Goal: Task Accomplishment & Management: Manage account settings

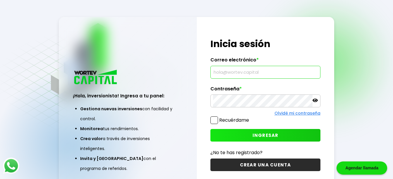
click at [263, 74] on input "text" at bounding box center [265, 72] width 104 height 12
type input "[EMAIL_ADDRESS][DOMAIN_NAME]"
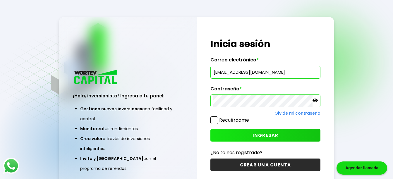
click at [313, 100] on icon at bounding box center [314, 101] width 5 height 4
click at [266, 135] on span "INGRESAR" at bounding box center [265, 135] width 26 height 6
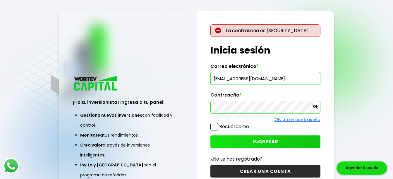
click at [256, 143] on span "INGRESAR" at bounding box center [265, 142] width 26 height 6
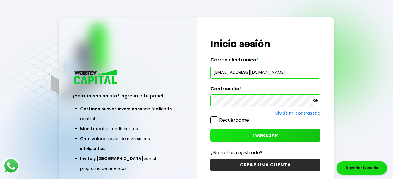
click at [265, 137] on span "INGRESAR" at bounding box center [265, 135] width 26 height 6
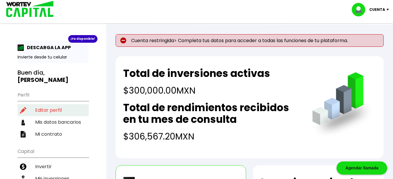
click at [46, 104] on li "Editar perfil" at bounding box center [53, 110] width 71 height 12
select select "Hombre"
select select "MX"
select select "HSBC"
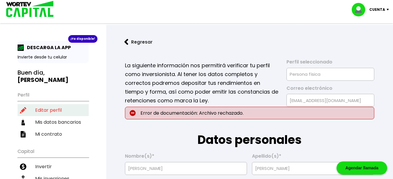
type input "[DATE]"
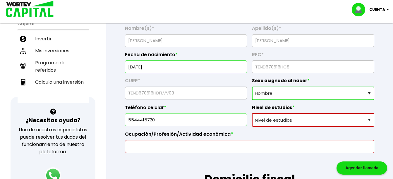
scroll to position [132, 0]
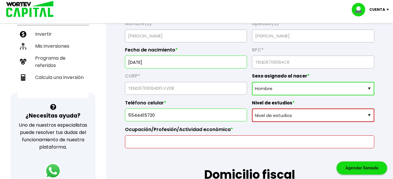
click at [368, 114] on select "Nivel de estudios Primaria Secundaria Bachillerato Licenciatura Posgrado" at bounding box center [313, 114] width 122 height 13
select select "Licenciatura"
click at [252, 108] on select "Nivel de estudios Primaria Secundaria Bachillerato Licenciatura Posgrado" at bounding box center [313, 114] width 122 height 13
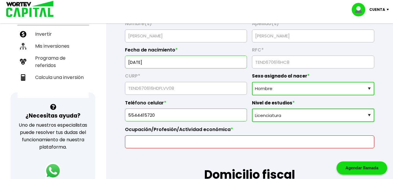
click at [142, 144] on input "text" at bounding box center [249, 142] width 244 height 12
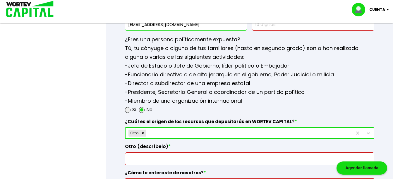
scroll to position [837, 0]
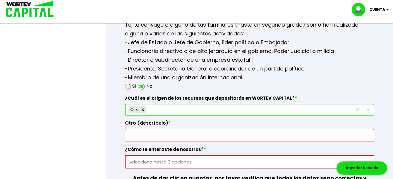
type input "Contador Publico"
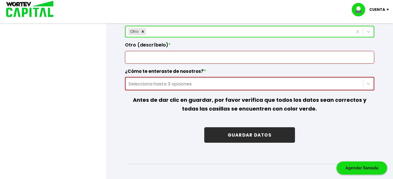
scroll to position [923, 0]
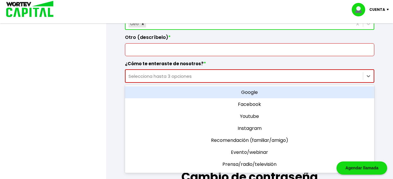
click at [228, 78] on div "Selecciona hasta 3 opciones" at bounding box center [243, 76] width 231 height 7
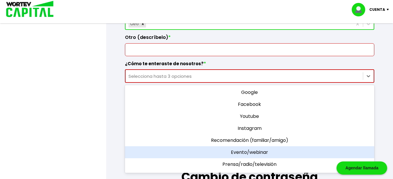
click at [241, 151] on div "Evento/webinar" at bounding box center [249, 152] width 249 height 12
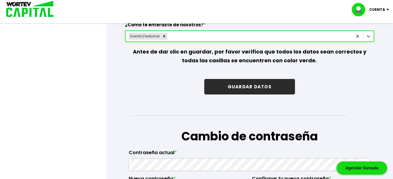
scroll to position [985, 0]
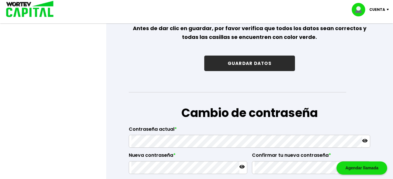
click at [249, 63] on button "GUARDAR DATOS" at bounding box center [249, 63] width 91 height 15
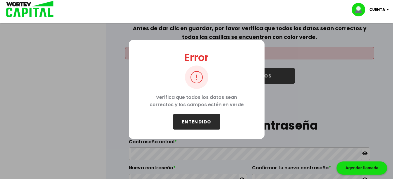
click at [203, 123] on button "ENTENDIDO" at bounding box center [196, 121] width 47 height 15
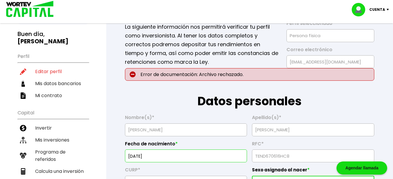
scroll to position [0, 0]
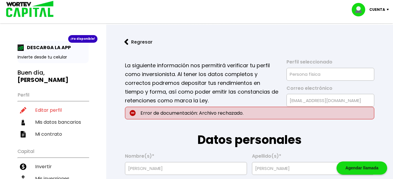
click at [357, 168] on div "Agendar llamada" at bounding box center [361, 167] width 51 height 13
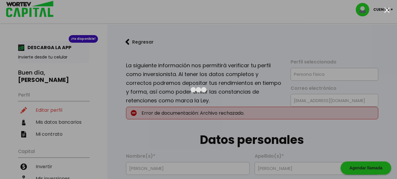
click at [388, 11] on div at bounding box center [387, 10] width 6 height 6
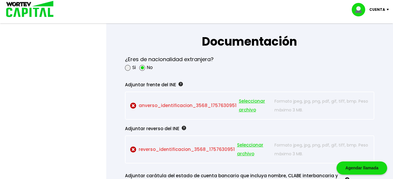
scroll to position [490, 0]
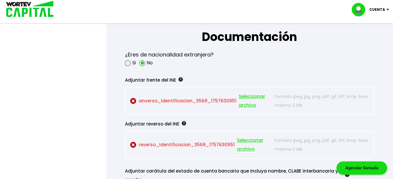
click at [242, 95] on span "Seleccionar archivo" at bounding box center [255, 101] width 33 height 18
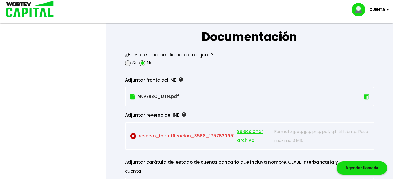
click at [240, 132] on span "Seleccionar archivo" at bounding box center [254, 136] width 35 height 18
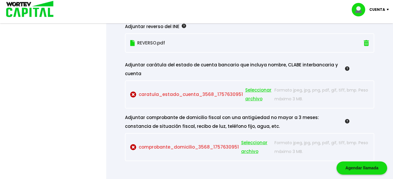
scroll to position [583, 0]
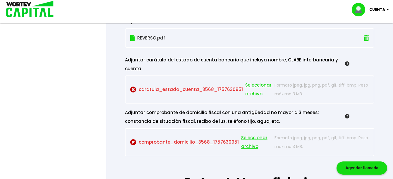
click at [249, 138] on span "Seleccionar archivo" at bounding box center [256, 142] width 31 height 18
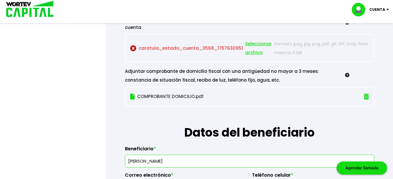
scroll to position [630, 0]
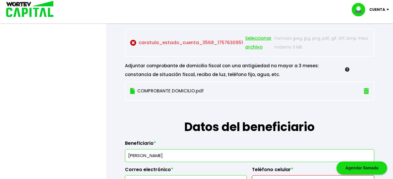
click at [253, 37] on span "Seleccionar archivo" at bounding box center [258, 43] width 27 height 18
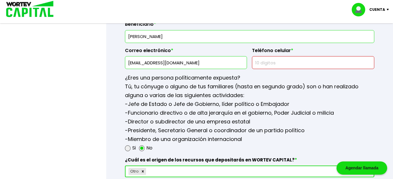
scroll to position [700, 0]
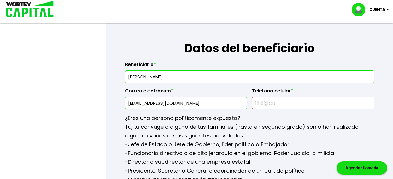
click at [256, 102] on input "text" at bounding box center [312, 103] width 117 height 12
type input "5544415720"
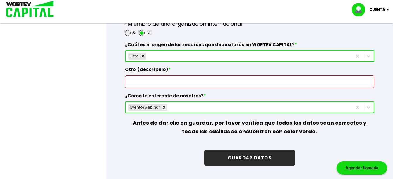
scroll to position [867, 0]
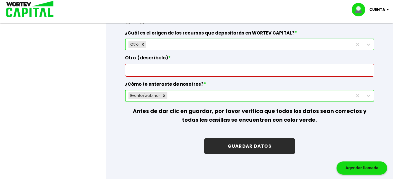
click at [247, 146] on button "GUARDAR DATOS" at bounding box center [249, 145] width 91 height 15
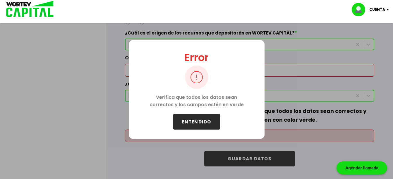
click at [195, 122] on button "ENTENDIDO" at bounding box center [196, 121] width 47 height 15
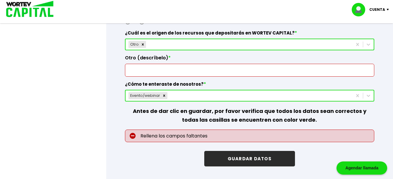
click at [135, 71] on input "text" at bounding box center [249, 70] width 244 height 12
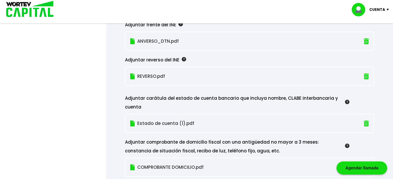
scroll to position [525, 0]
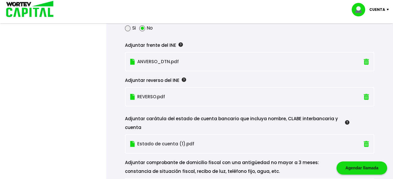
click at [391, 87] on div "Regresar [PERSON_NAME] temporal Se hará un respaldo de tu progreso cada 30 segu…" at bounding box center [249, 110] width 287 height 1220
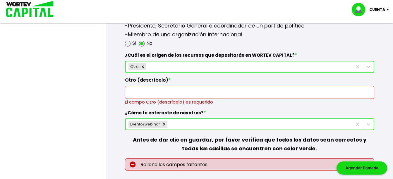
scroll to position [847, 0]
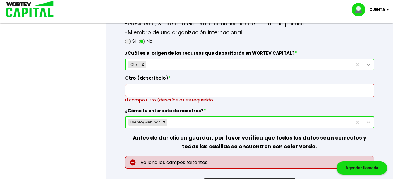
click at [367, 65] on icon at bounding box center [368, 65] width 6 height 6
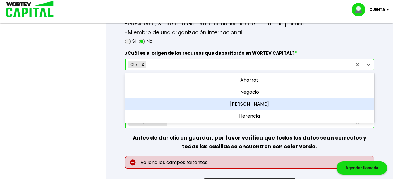
click at [255, 104] on div "[PERSON_NAME]" at bounding box center [249, 104] width 249 height 12
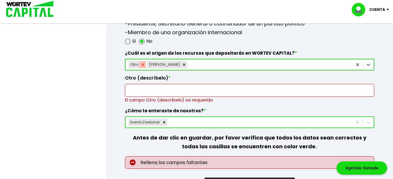
click at [142, 66] on icon "Remove Otro" at bounding box center [143, 65] width 4 height 4
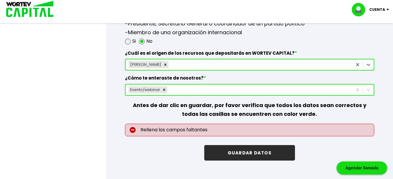
click at [247, 154] on button "GUARDAR DATOS" at bounding box center [249, 152] width 91 height 15
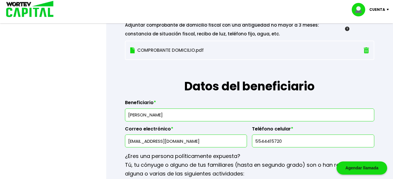
scroll to position [644, 0]
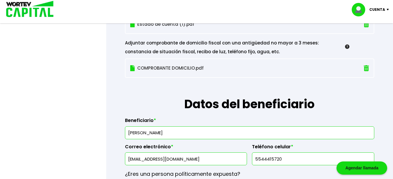
click at [184, 133] on input "[PERSON_NAME]" at bounding box center [249, 133] width 244 height 12
type input "D"
type input "[PERSON_NAME]"
click at [288, 160] on input "5544415720" at bounding box center [312, 159] width 117 height 12
type input "5527662513"
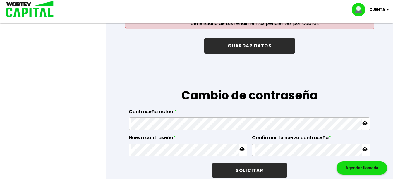
scroll to position [936, 0]
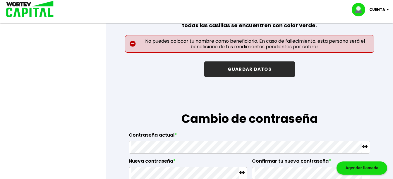
click at [260, 71] on button "GUARDAR DATOS" at bounding box center [249, 68] width 91 height 15
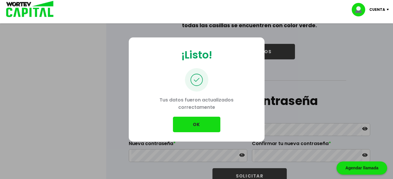
click at [188, 125] on button "OK" at bounding box center [196, 124] width 47 height 15
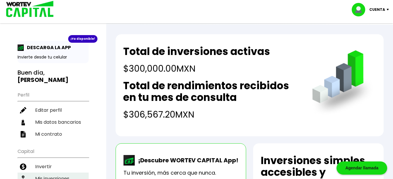
click at [61, 172] on li "Mis inversiones" at bounding box center [53, 178] width 71 height 12
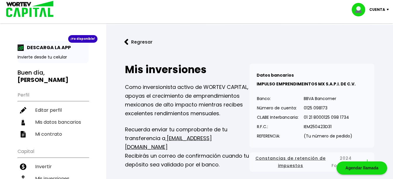
click at [352, 168] on div "Agendar llamada" at bounding box center [361, 167] width 51 height 13
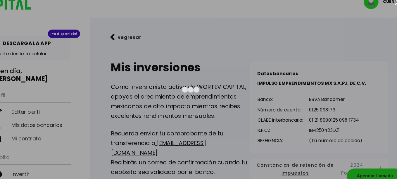
click at [359, 39] on div at bounding box center [198, 89] width 397 height 179
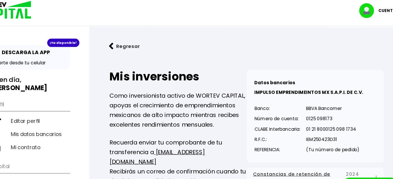
click at [373, 11] on p "Cuenta" at bounding box center [377, 9] width 16 height 9
click at [359, 41] on li "Cerrar sesión" at bounding box center [370, 39] width 47 height 12
